Goal: Task Accomplishment & Management: Complete application form

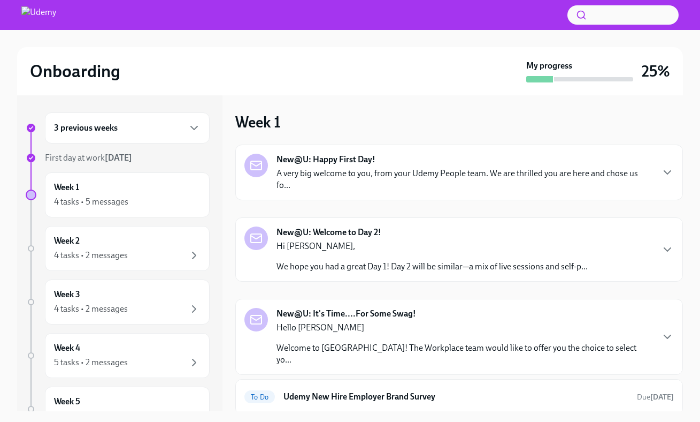
click at [161, 125] on div "3 previous weeks" at bounding box center [127, 127] width 147 height 13
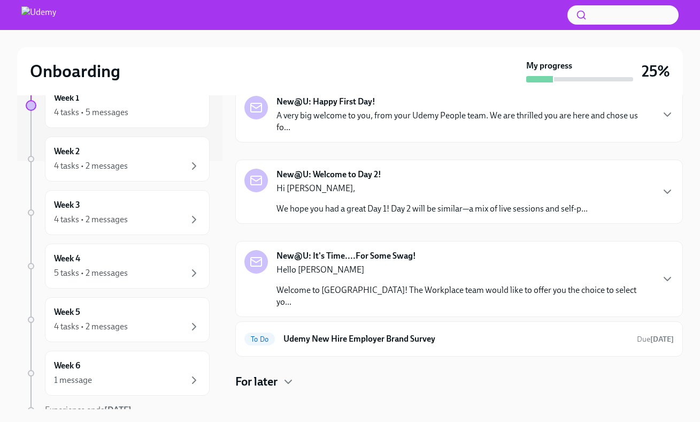
scroll to position [298, 0]
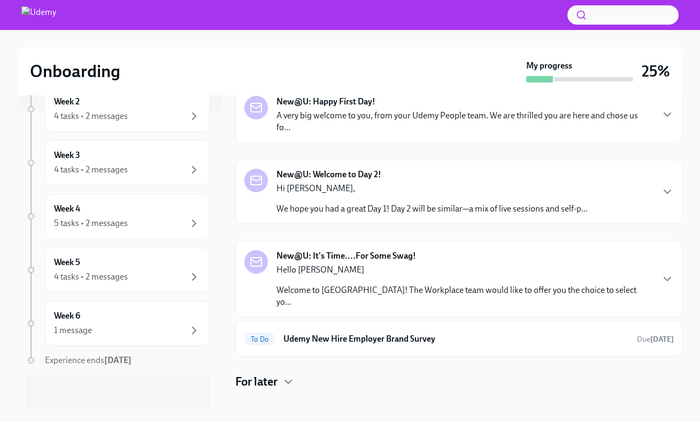
click at [479, 268] on p "Hello [PERSON_NAME]" at bounding box center [465, 270] width 376 height 12
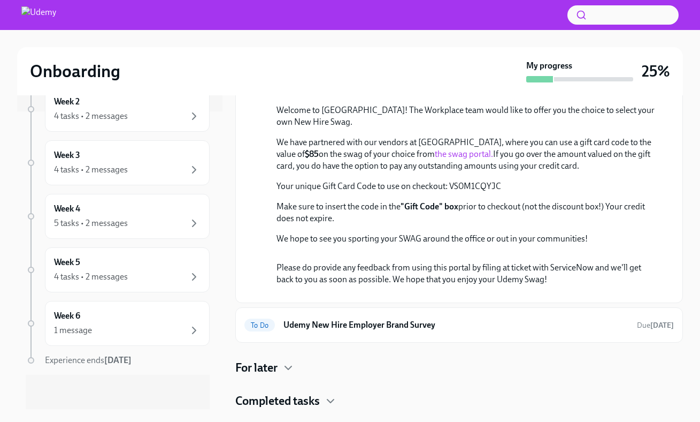
scroll to position [499, 0]
click at [494, 331] on h6 "Udemy New Hire Employer Brand Survey" at bounding box center [456, 325] width 345 height 12
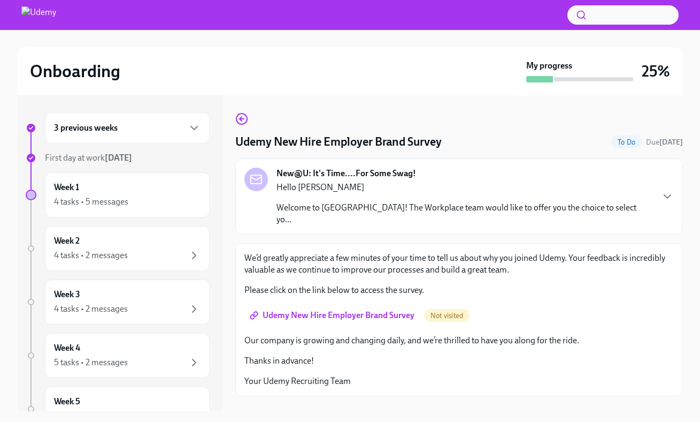
scroll to position [19, 0]
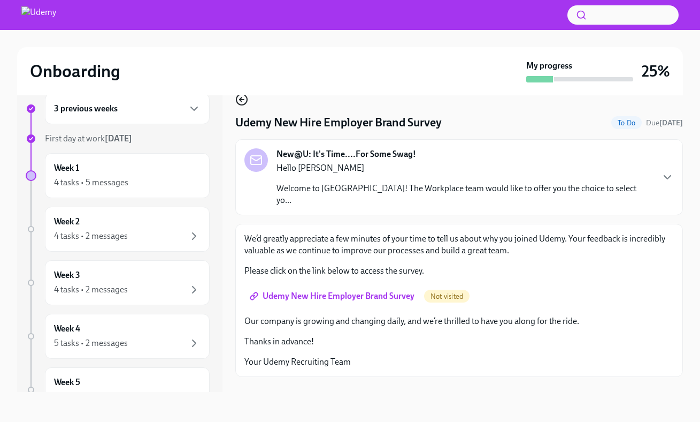
click at [238, 98] on icon "button" at bounding box center [241, 99] width 13 height 13
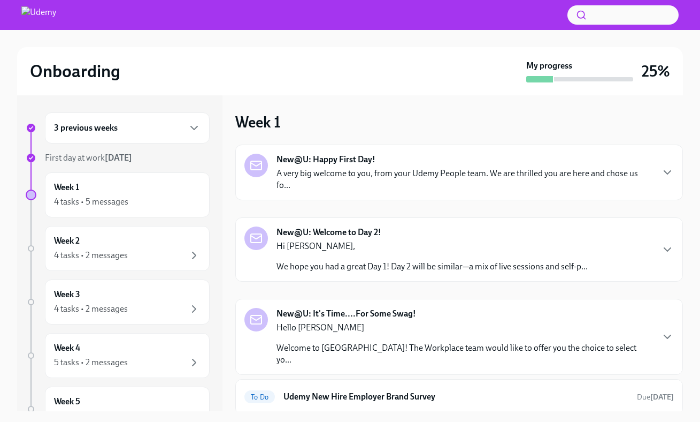
click at [363, 188] on p "A very big welcome to you, from your Udemy People team. We are thrilled you are…" at bounding box center [465, 179] width 376 height 24
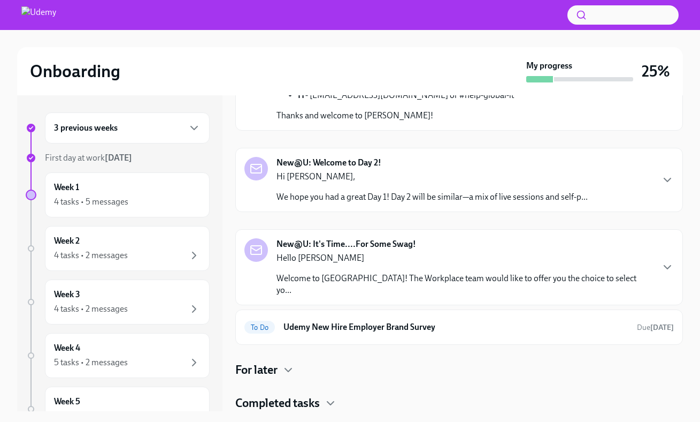
scroll to position [604, 0]
click at [408, 203] on div "Hi [PERSON_NAME], We hope you had a great Day 1! Day 2 will be similar—a mix of…" at bounding box center [432, 187] width 311 height 32
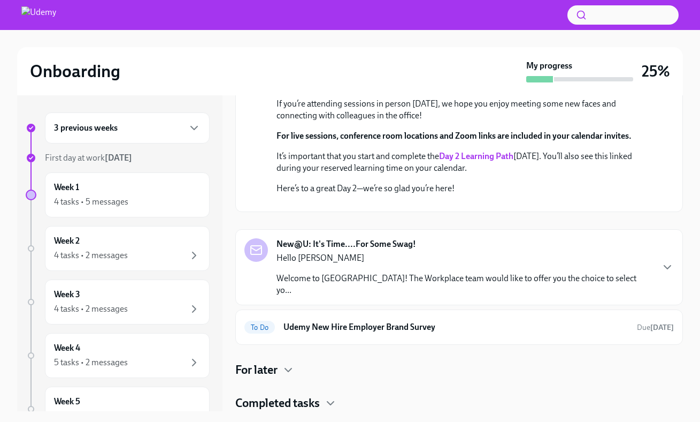
scroll to position [881, 0]
click at [444, 264] on p "Hello [PERSON_NAME]" at bounding box center [465, 258] width 376 height 12
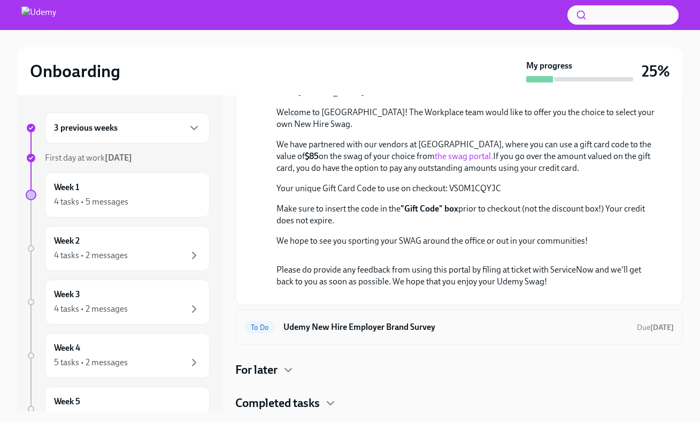
scroll to position [2, 0]
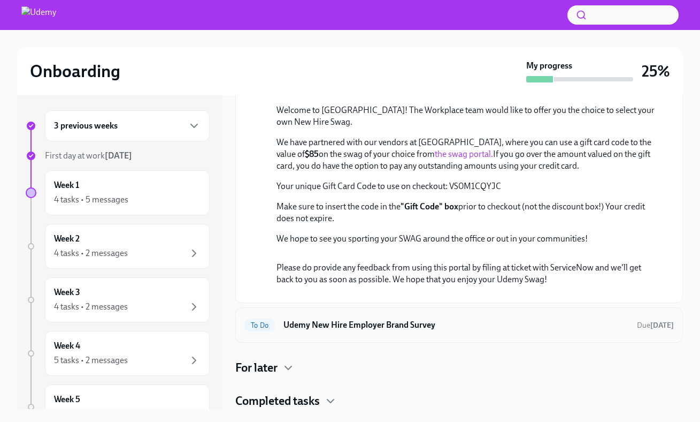
click at [483, 323] on h6 "Udemy New Hire Employer Brand Survey" at bounding box center [456, 325] width 345 height 12
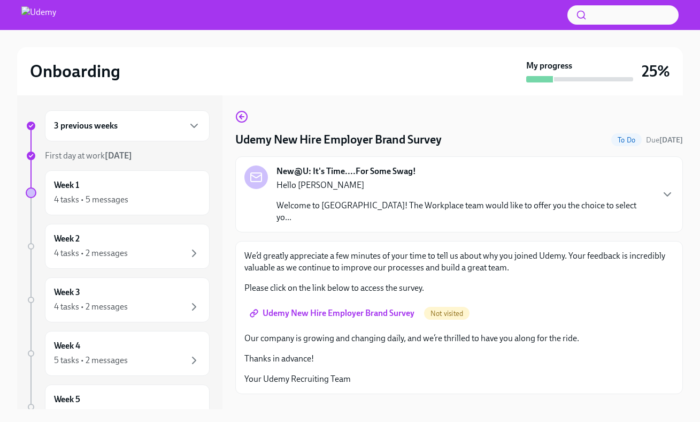
scroll to position [4, 0]
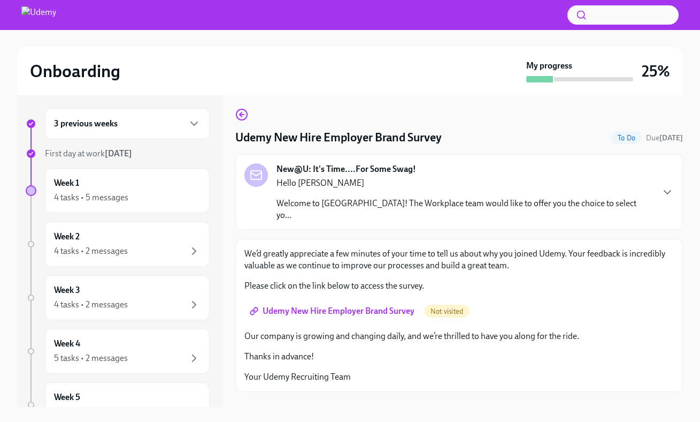
click at [309, 306] on span "Udemy New Hire Employer Brand Survey" at bounding box center [333, 311] width 163 height 11
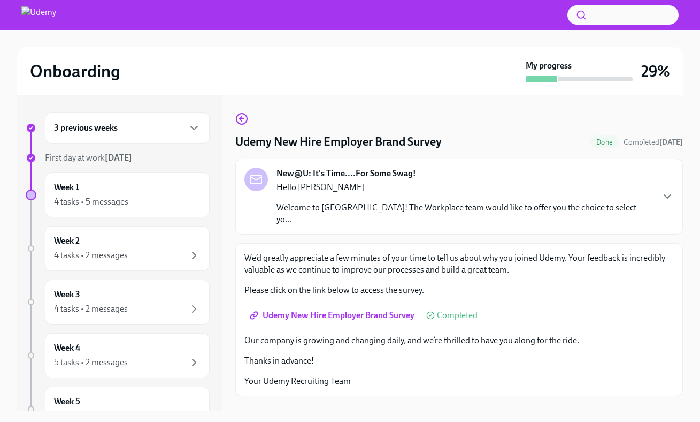
scroll to position [19, 0]
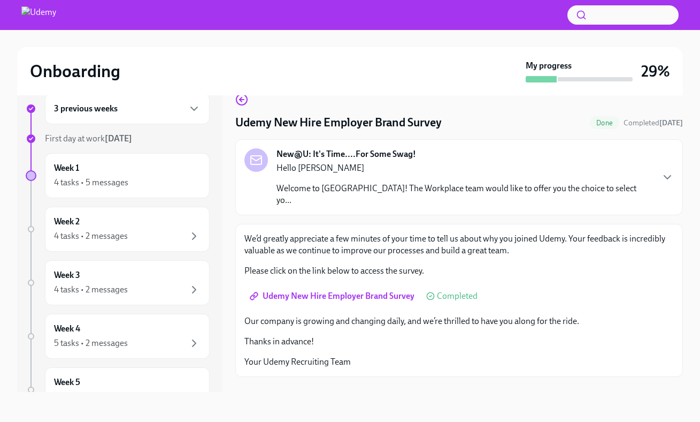
click at [616, 123] on span "Done" at bounding box center [604, 123] width 29 height 8
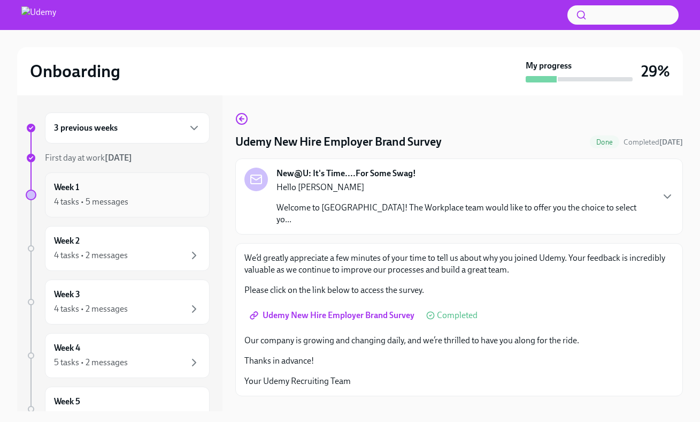
click at [167, 194] on div "Week 1 4 tasks • 5 messages" at bounding box center [127, 194] width 147 height 27
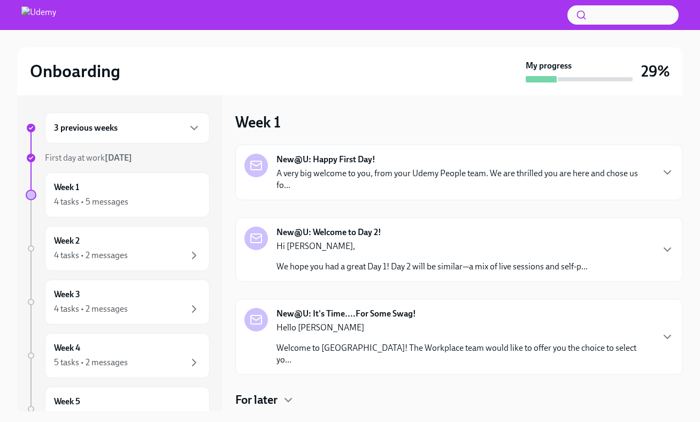
scroll to position [2, 0]
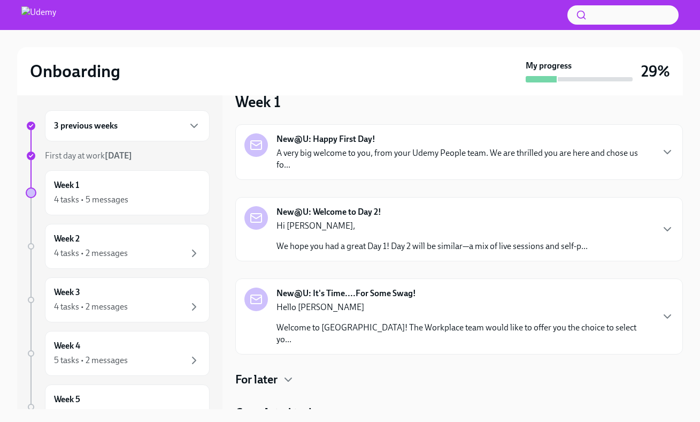
click at [273, 371] on h4 "For later" at bounding box center [256, 379] width 42 height 16
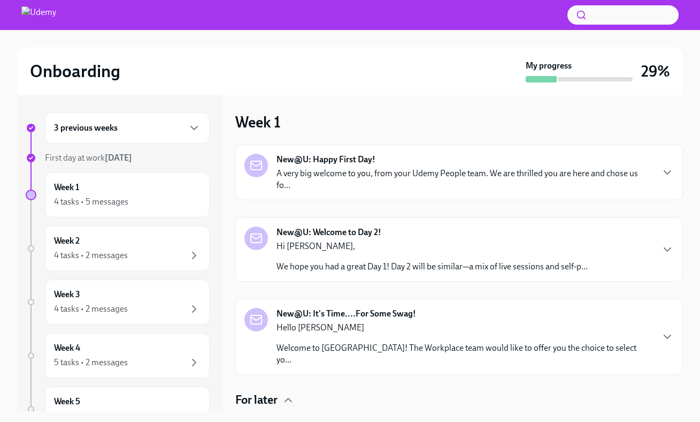
scroll to position [10, 0]
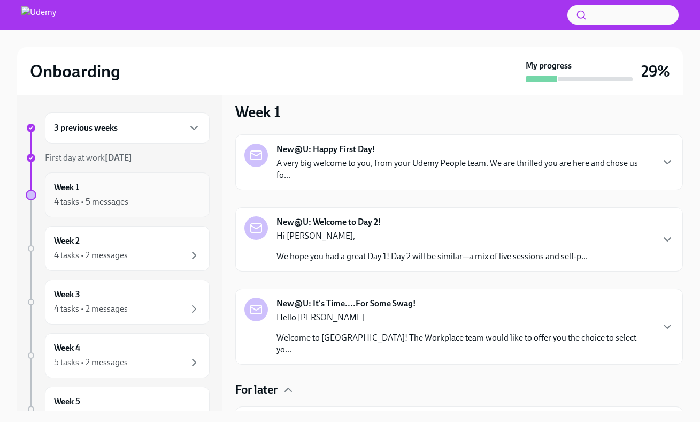
click at [149, 193] on div "Week 1 4 tasks • 5 messages" at bounding box center [127, 194] width 147 height 27
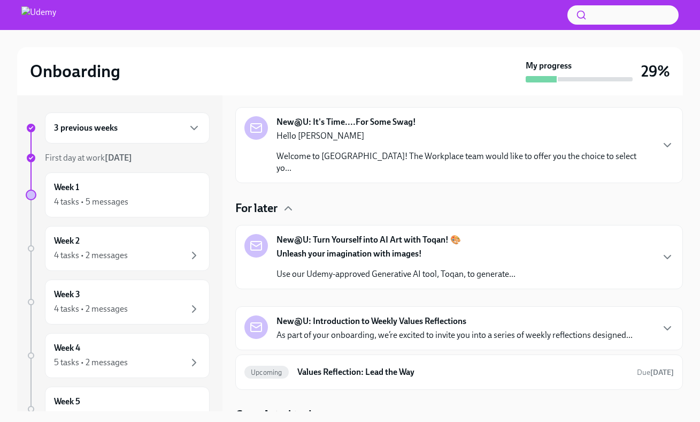
scroll to position [2, 0]
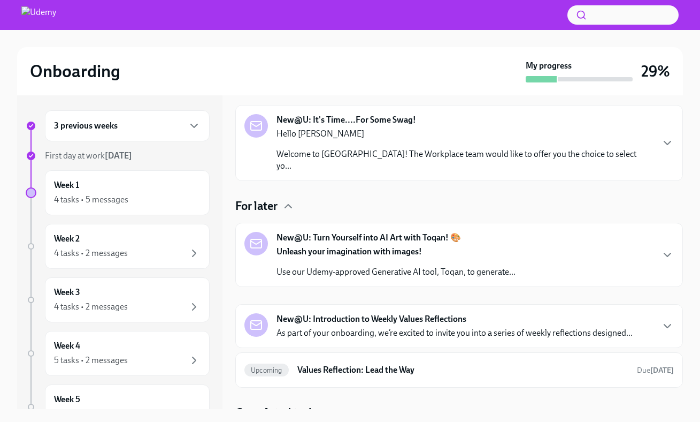
click at [376, 313] on strong "New@U: Introduction to Weekly Values Reflections" at bounding box center [372, 319] width 190 height 12
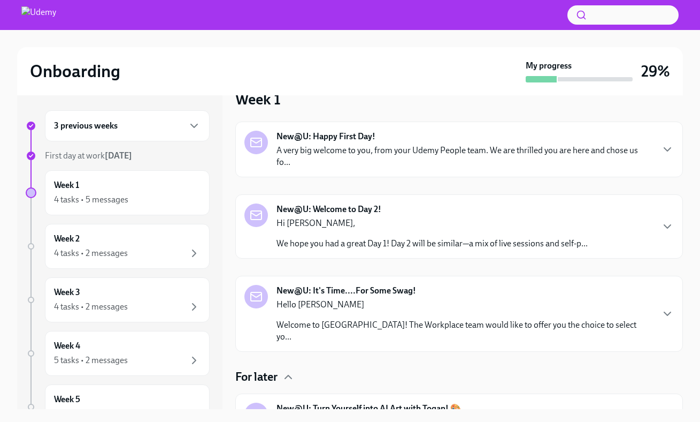
scroll to position [101, 0]
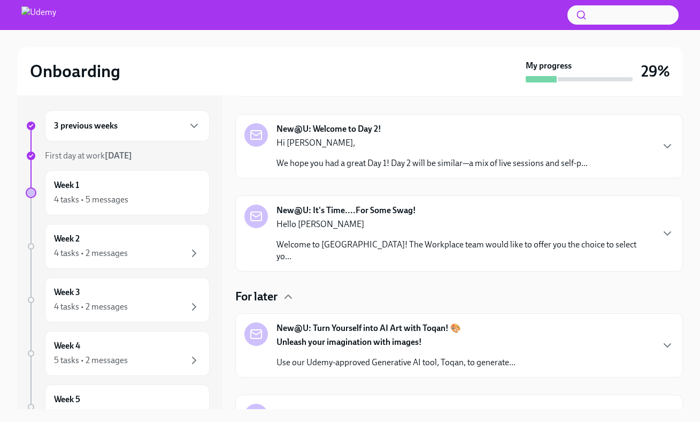
click at [376, 313] on div "New@U: Turn Yourself into AI Art with Toqan! 🎨 Unleash your imagination with im…" at bounding box center [459, 345] width 448 height 64
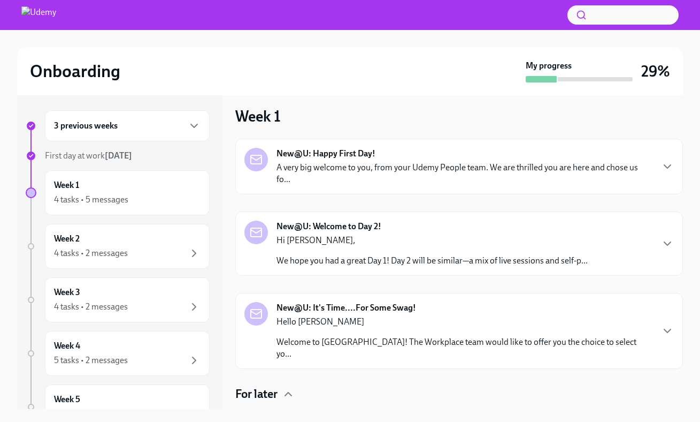
scroll to position [0, 0]
